Goal: Task Accomplishment & Management: Use online tool/utility

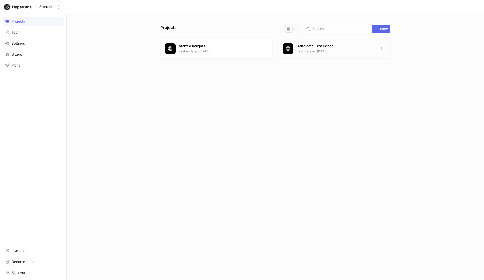
click at [313, 49] on p "Last updated [DATE]" at bounding box center [335, 51] width 78 height 5
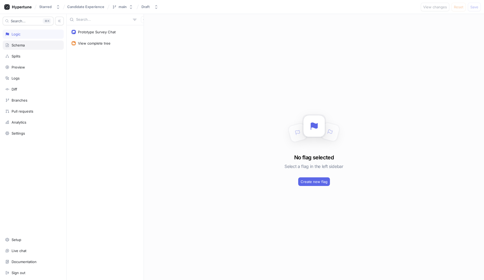
click at [24, 42] on div "Schema" at bounding box center [33, 45] width 61 height 9
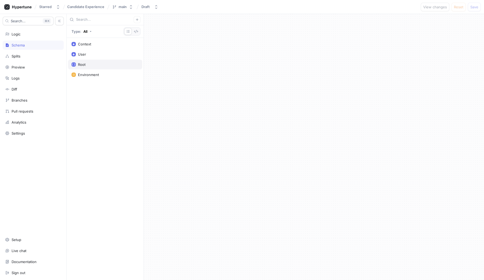
click at [102, 66] on div "Root" at bounding box center [104, 64] width 67 height 4
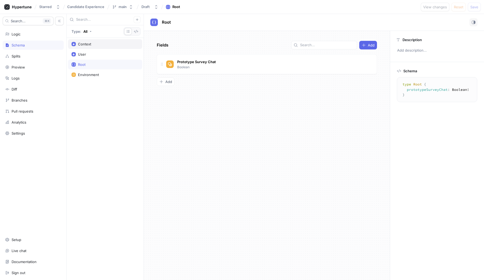
click at [98, 43] on div "Context" at bounding box center [104, 44] width 67 height 4
type textarea "input Context { user: User! environment: Environment! }"
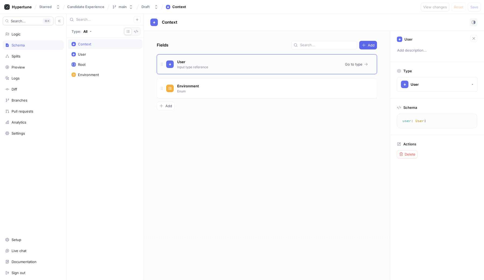
click at [227, 68] on div "User Input type reference" at bounding box center [253, 64] width 174 height 11
click at [362, 63] on span "Go to type" at bounding box center [353, 64] width 17 height 3
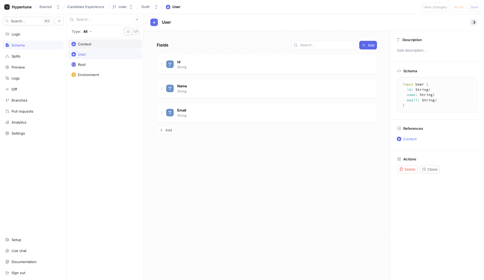
click at [87, 45] on div "Context" at bounding box center [84, 44] width 13 height 4
type textarea "input Context { user: User! environment: Environment! }"
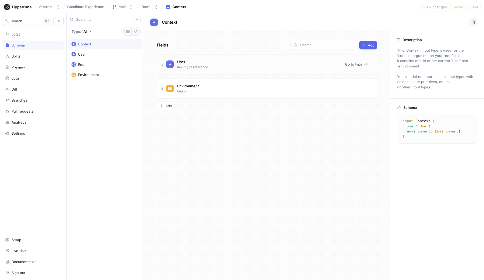
click at [224, 68] on div "User Input type reference" at bounding box center [253, 64] width 174 height 11
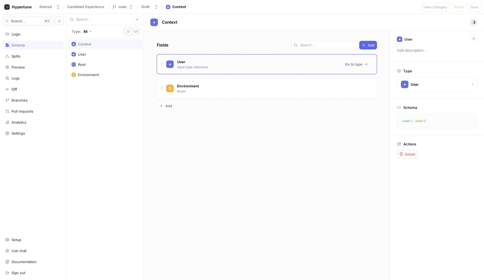
click at [191, 65] on p "Input type reference" at bounding box center [192, 67] width 31 height 5
click at [363, 62] on button "Go to type" at bounding box center [356, 64] width 27 height 8
